Goal: Transaction & Acquisition: Register for event/course

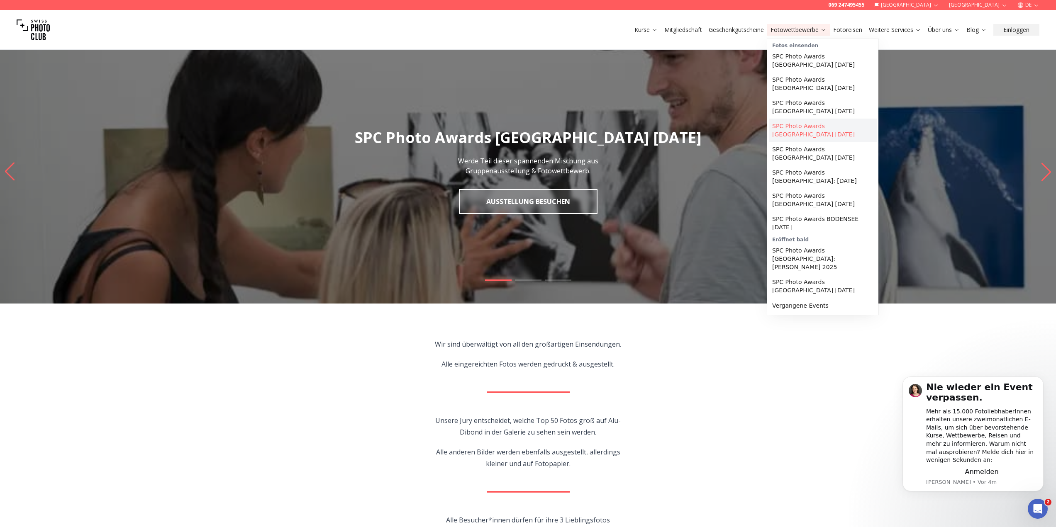
click at [820, 126] on link "SPC Photo Awards [GEOGRAPHIC_DATA] [DATE]" at bounding box center [823, 130] width 108 height 23
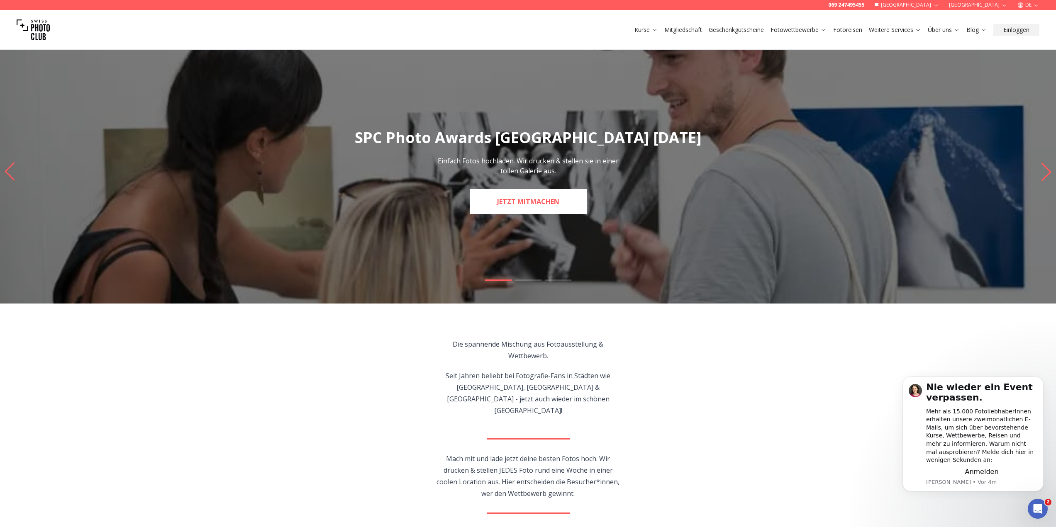
click at [552, 210] on link "JETZT MITMACHEN" at bounding box center [528, 201] width 117 height 25
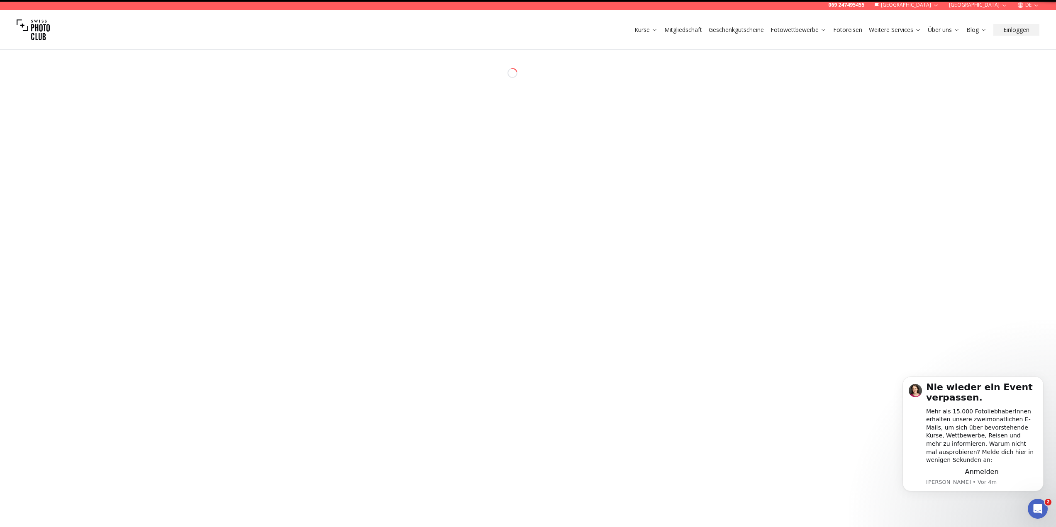
select select "*******"
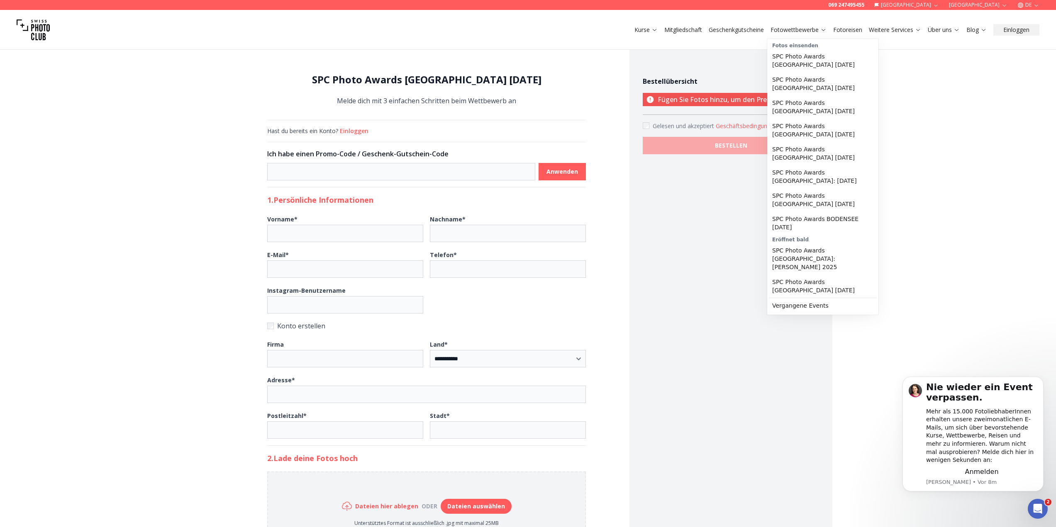
click at [803, 31] on link "Fotowettbewerbe" at bounding box center [799, 30] width 56 height 8
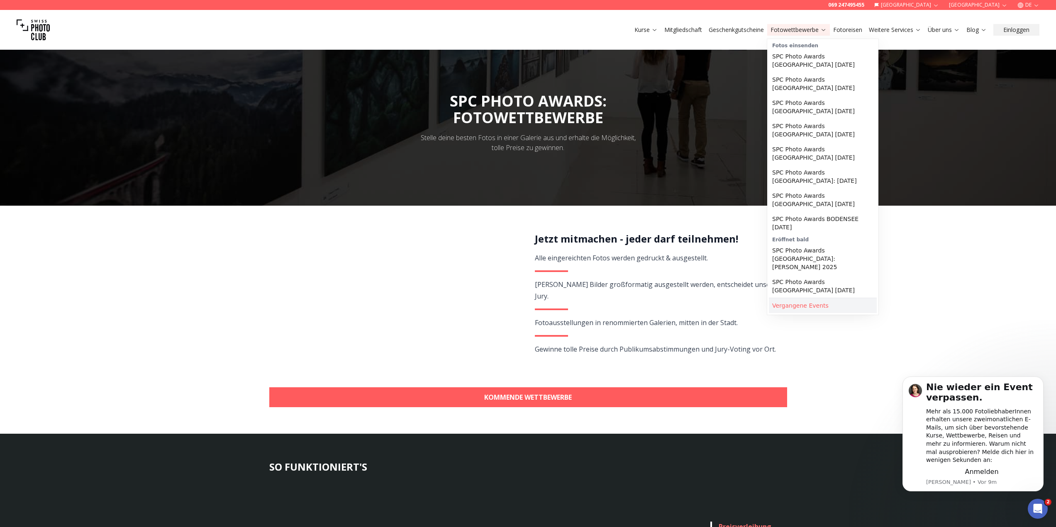
click at [804, 298] on link "Vergangene Events" at bounding box center [823, 305] width 108 height 15
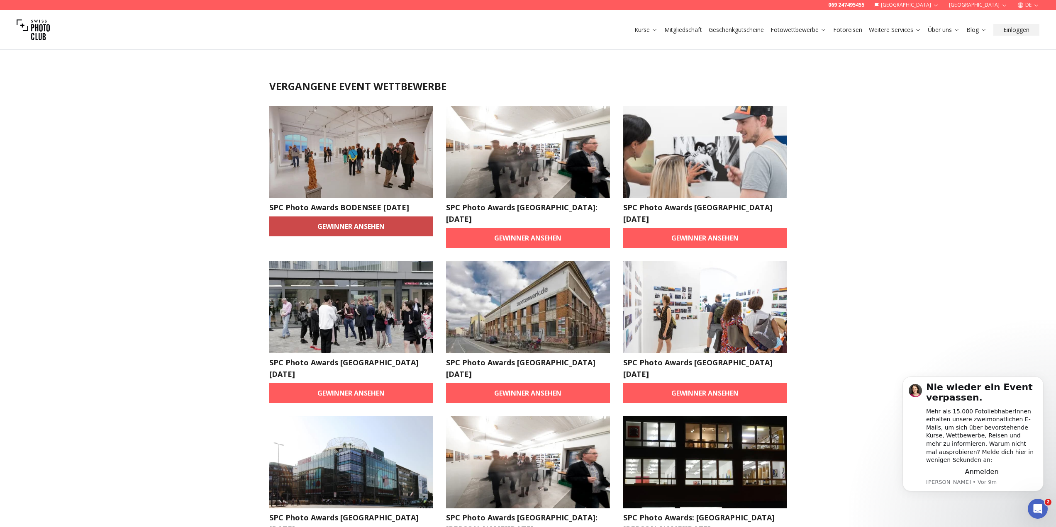
click at [388, 231] on link "Gewinner ansehen" at bounding box center [351, 227] width 164 height 20
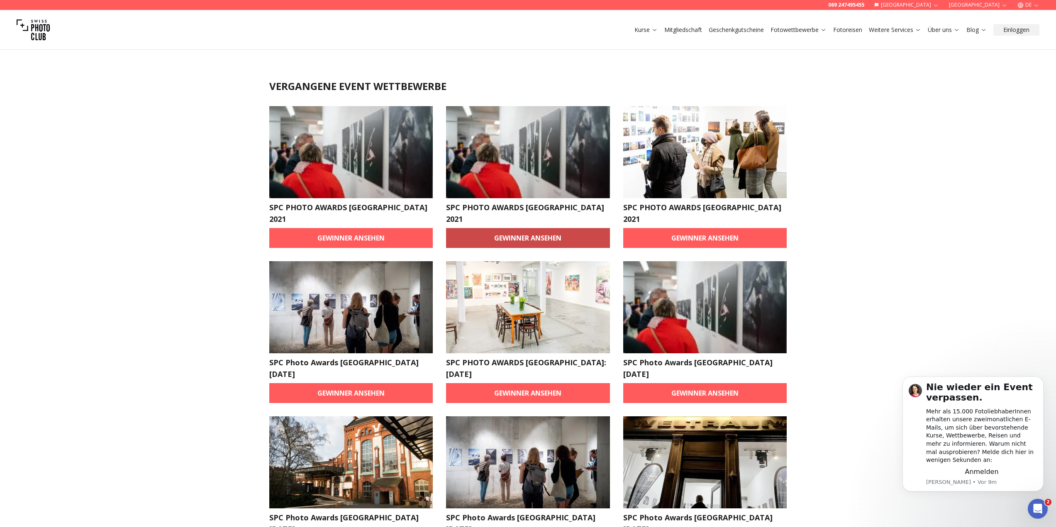
click at [539, 229] on link "Gewinner ansehen" at bounding box center [528, 238] width 164 height 20
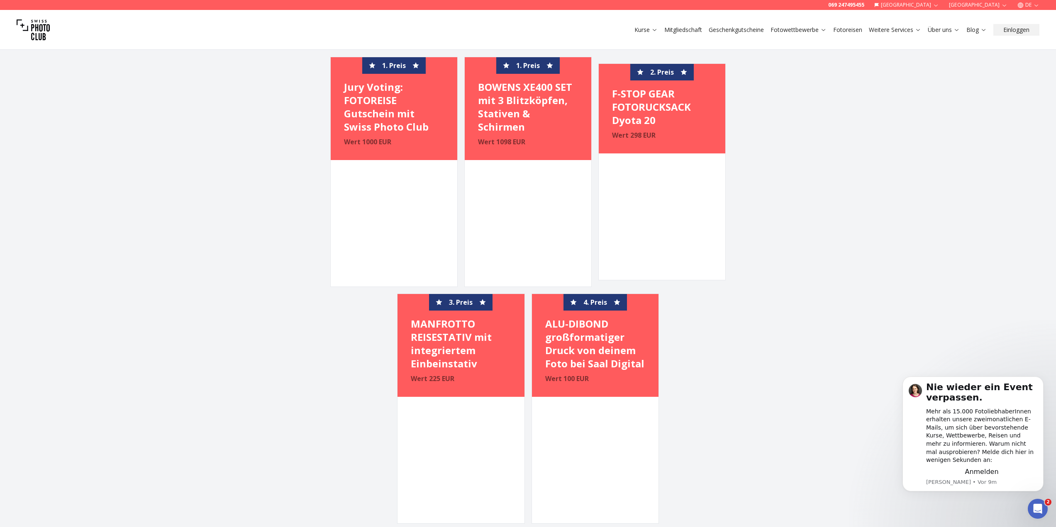
scroll to position [622, 0]
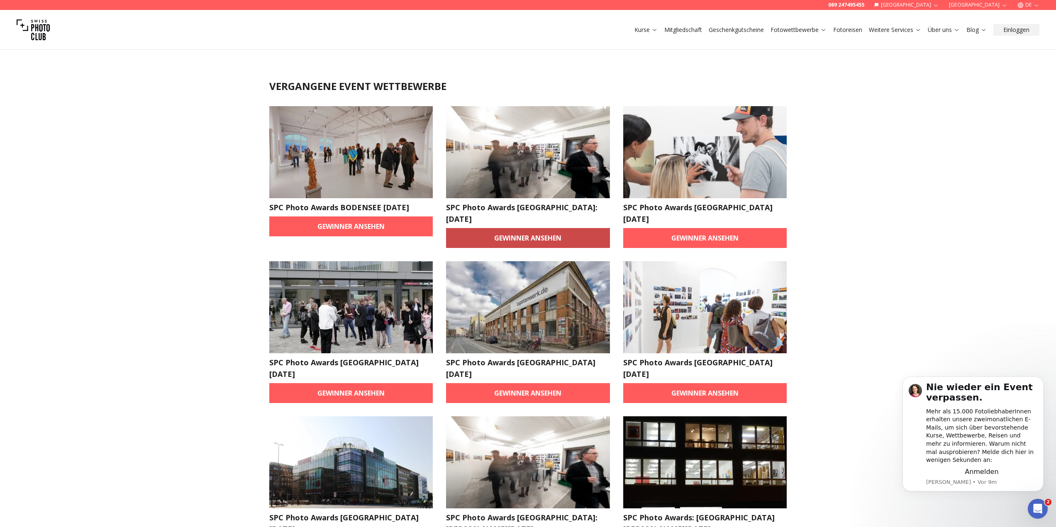
click at [487, 228] on link "Gewinner ansehen" at bounding box center [528, 238] width 164 height 20
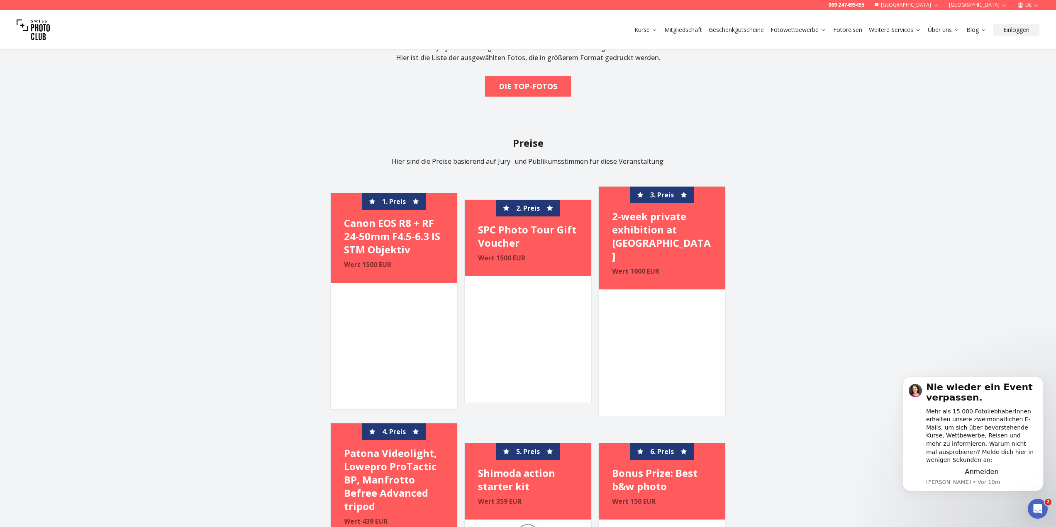
scroll to position [871, 0]
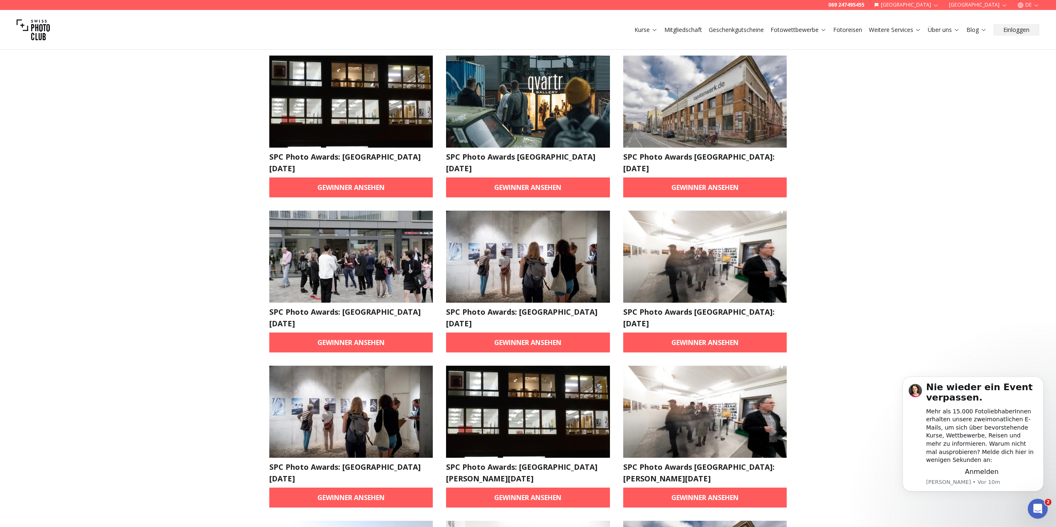
scroll to position [2033, 0]
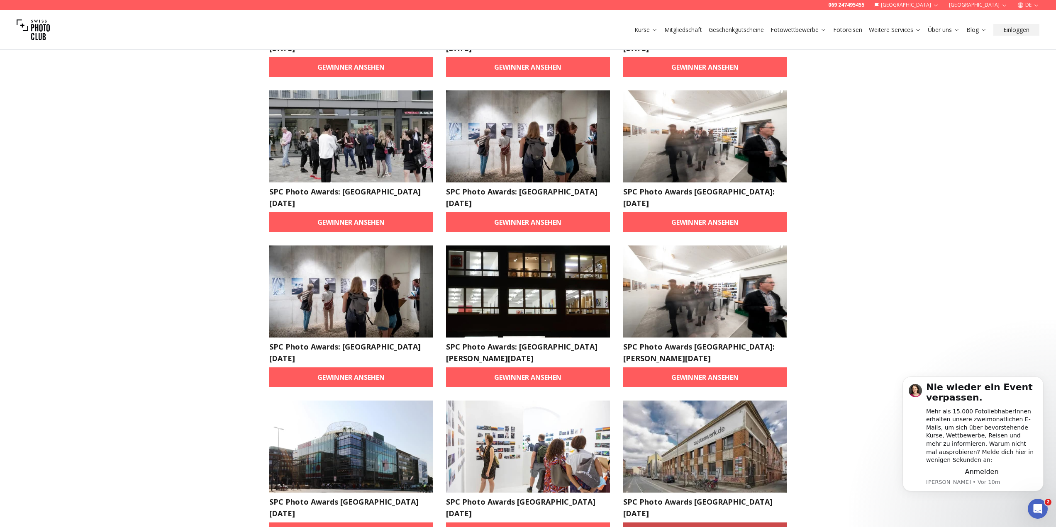
click at [747, 523] on link "Gewinner ansehen" at bounding box center [705, 533] width 164 height 20
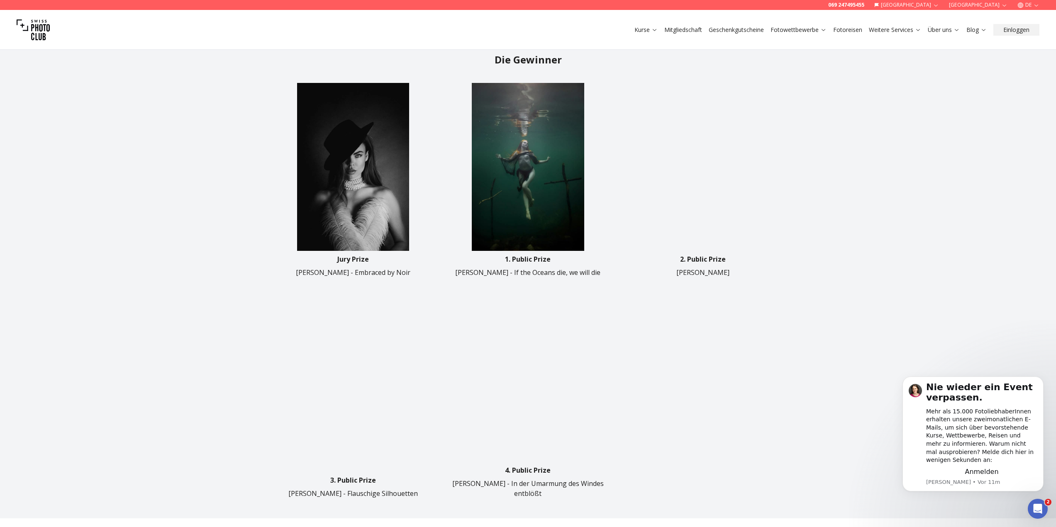
scroll to position [456, 0]
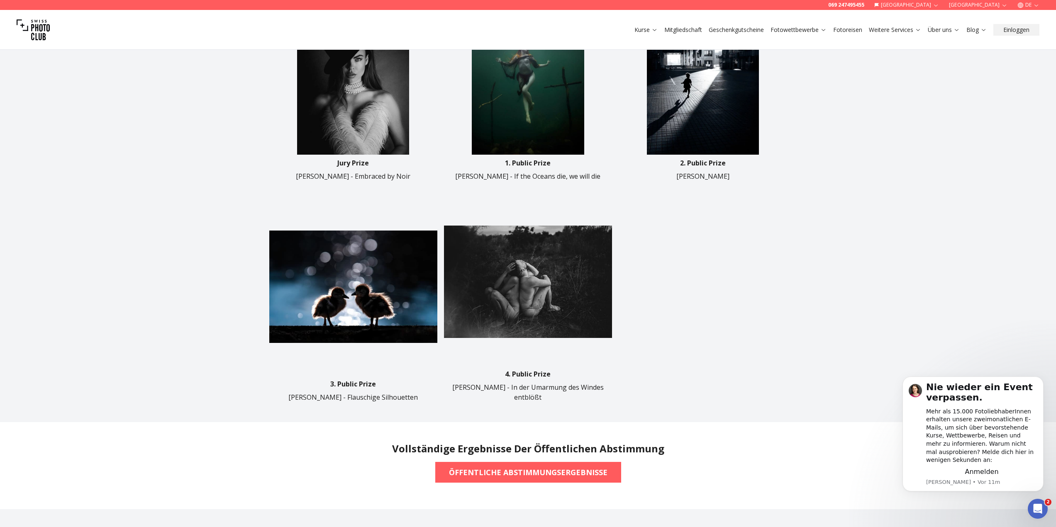
scroll to position [1, 0]
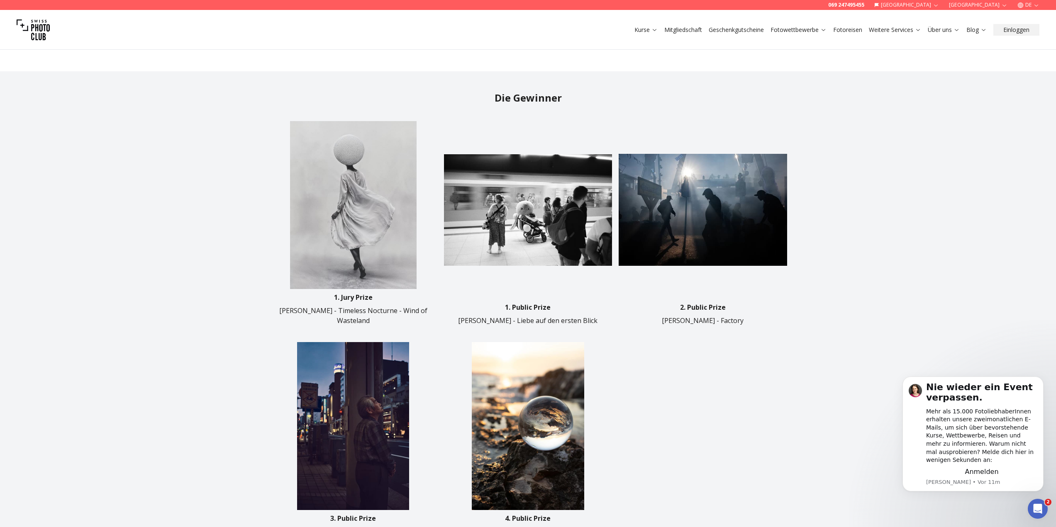
scroll to position [415, 0]
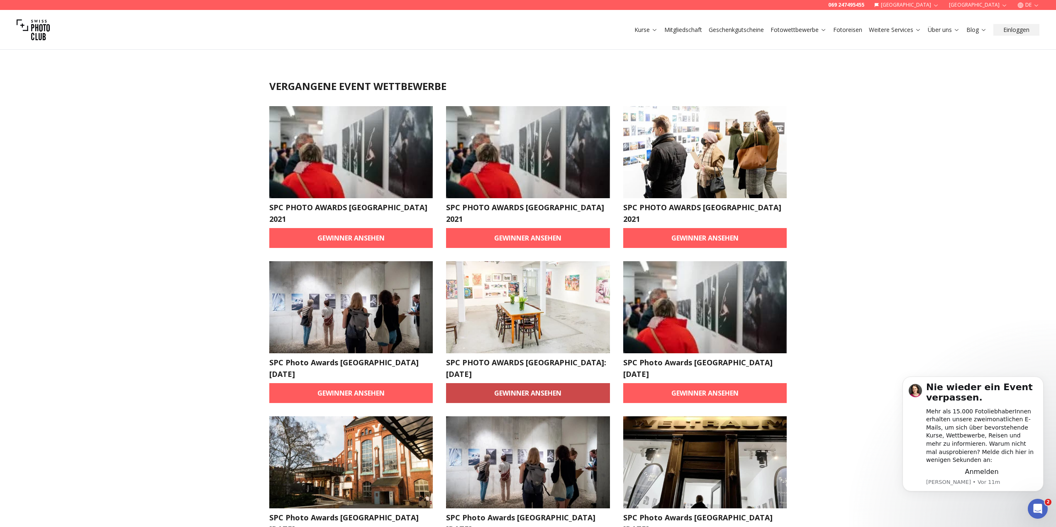
click at [538, 383] on link "Gewinner ansehen" at bounding box center [528, 393] width 164 height 20
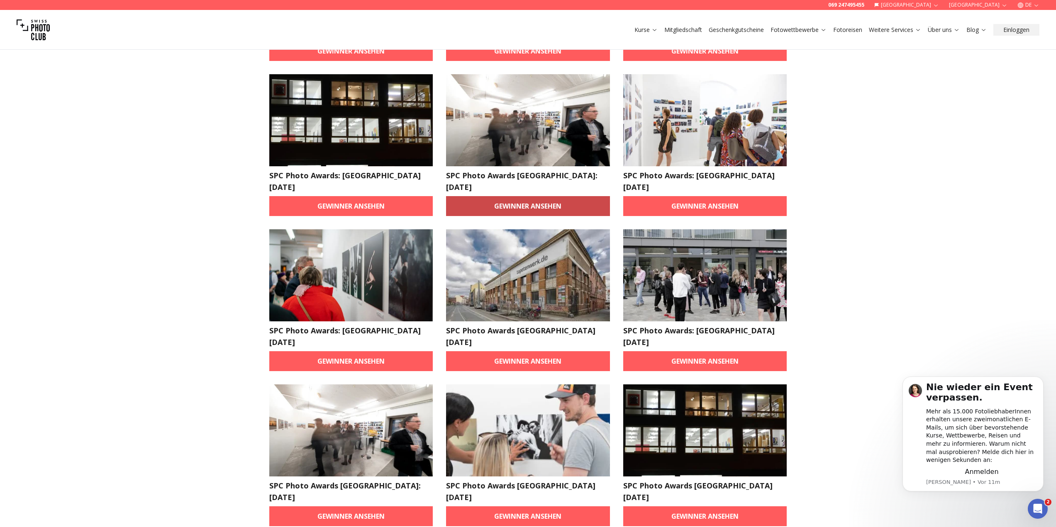
scroll to position [830, 0]
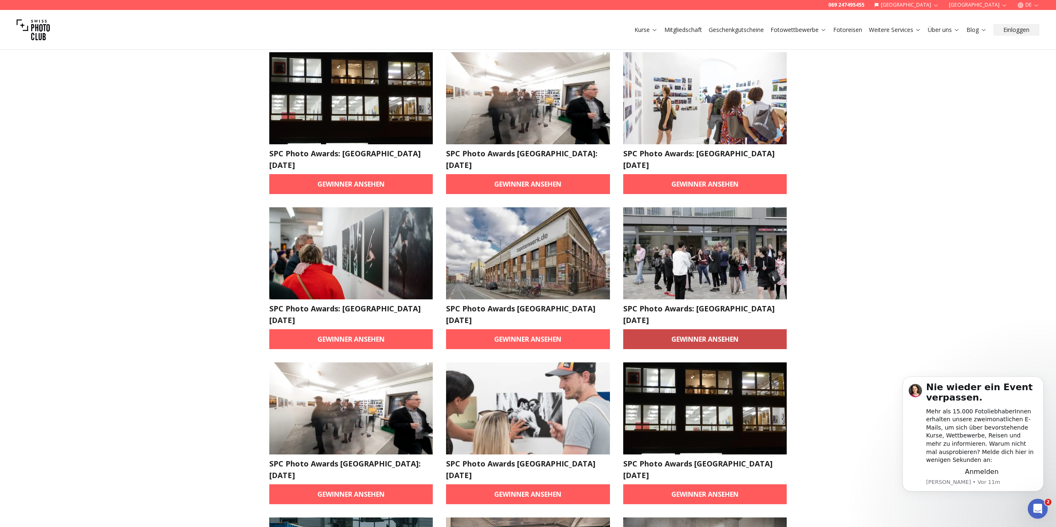
click at [749, 329] on link "Gewinner ansehen" at bounding box center [705, 339] width 164 height 20
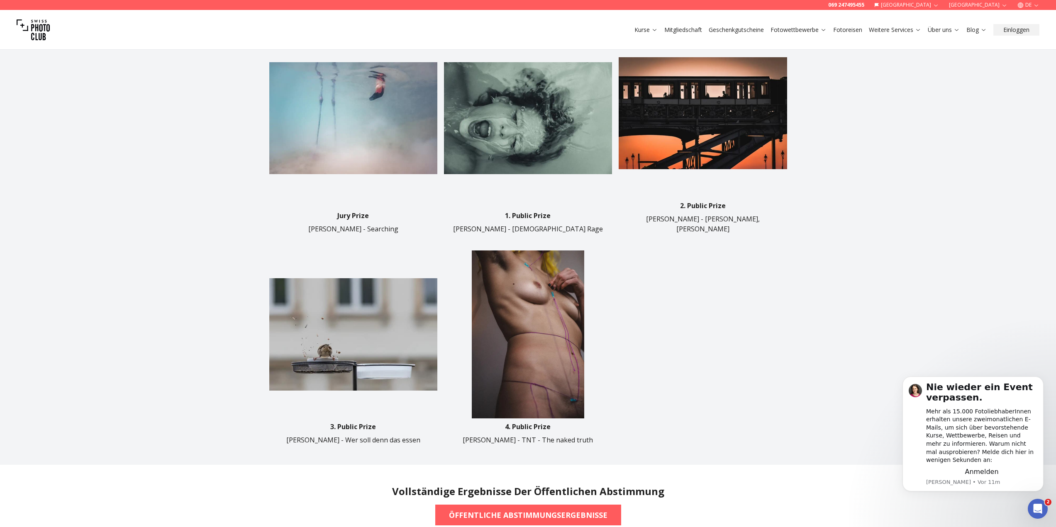
scroll to position [539, 0]
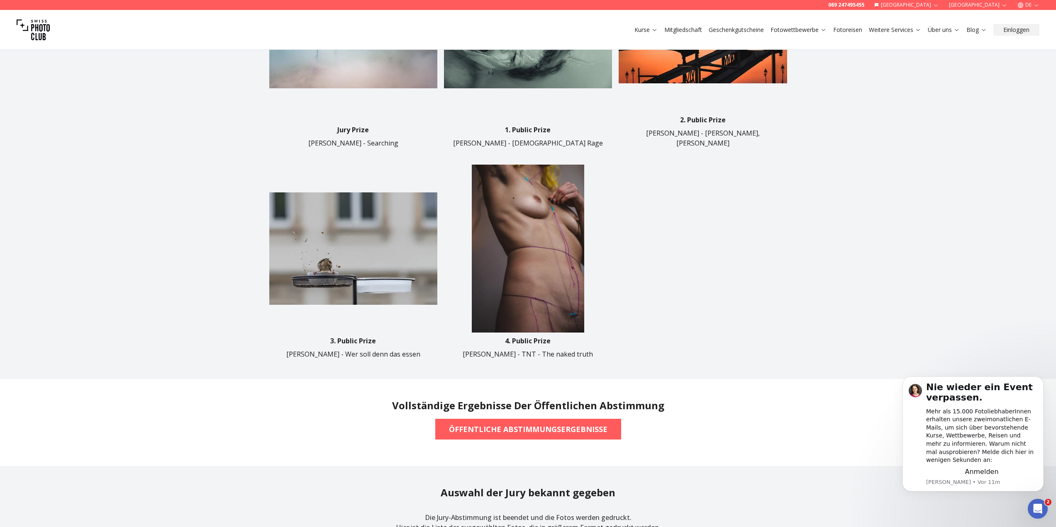
click at [289, 202] on img at bounding box center [353, 249] width 168 height 168
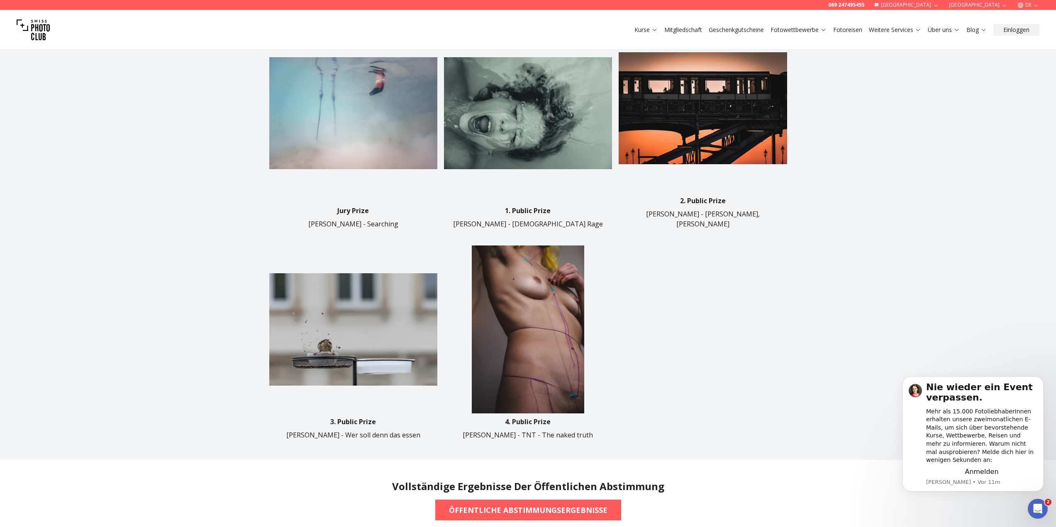
scroll to position [456, 0]
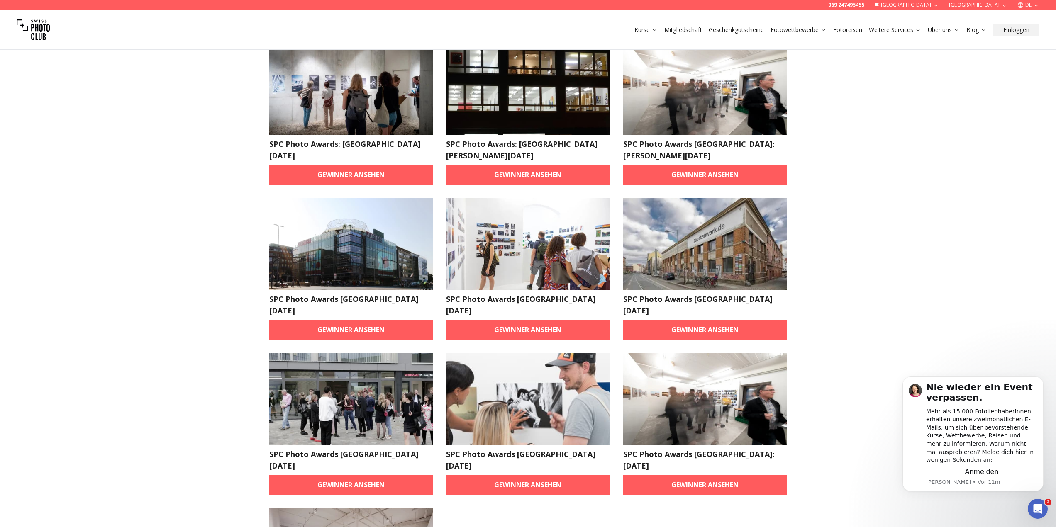
scroll to position [2242, 0]
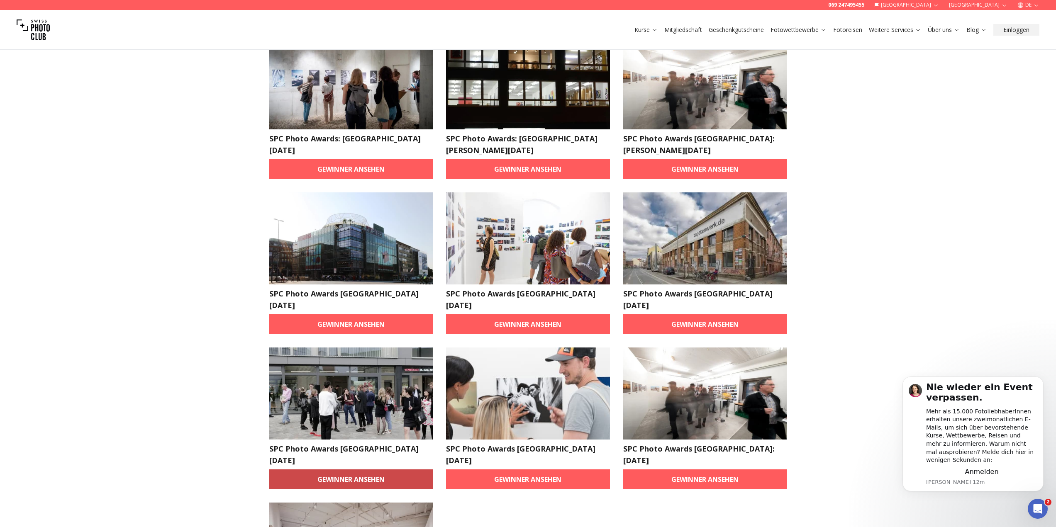
click at [408, 470] on link "Gewinner ansehen" at bounding box center [351, 480] width 164 height 20
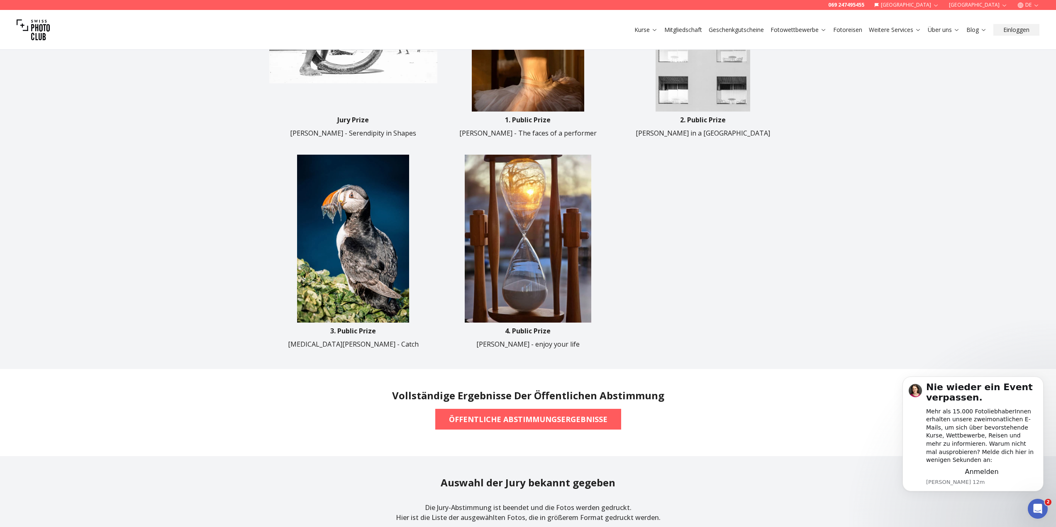
scroll to position [332, 0]
